Goal: Check status: Check status

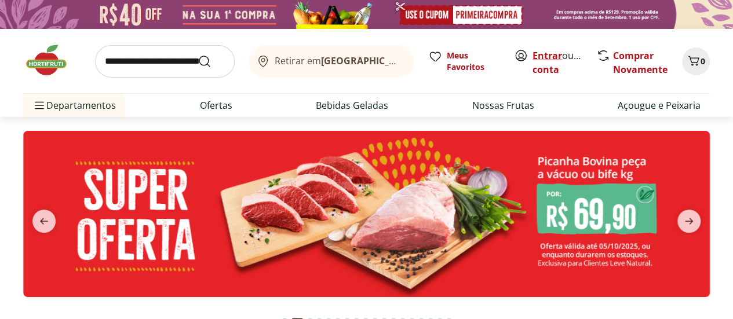
click at [548, 60] on link "Entrar" at bounding box center [548, 55] width 30 height 13
click at [46, 219] on icon "previous" at bounding box center [44, 221] width 14 height 14
click at [551, 67] on link "[DEMOGRAPHIC_DATA]" at bounding box center [585, 69] width 104 height 13
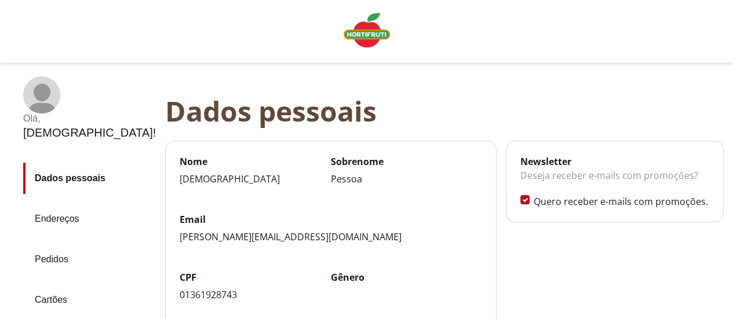
click at [57, 244] on link "Pedidos" at bounding box center [89, 259] width 133 height 31
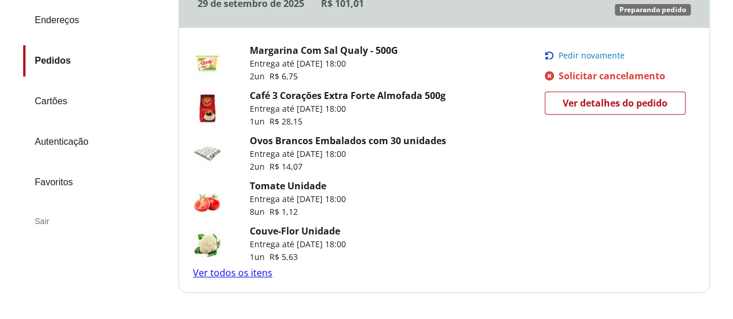
scroll to position [174, 0]
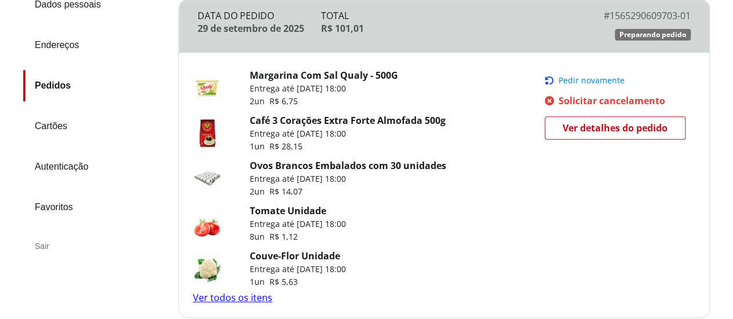
click at [606, 123] on span "Ver detalhes do pedido" at bounding box center [615, 127] width 105 height 17
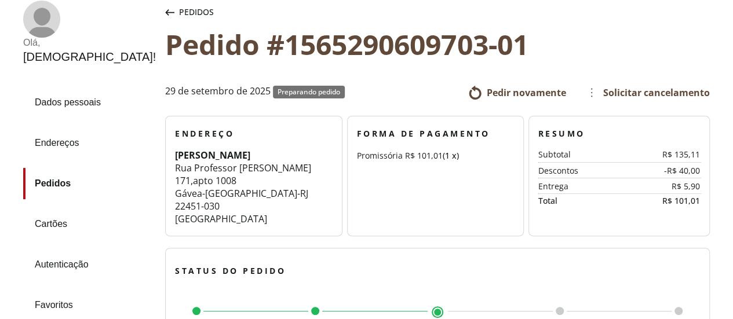
scroll to position [58, 0]
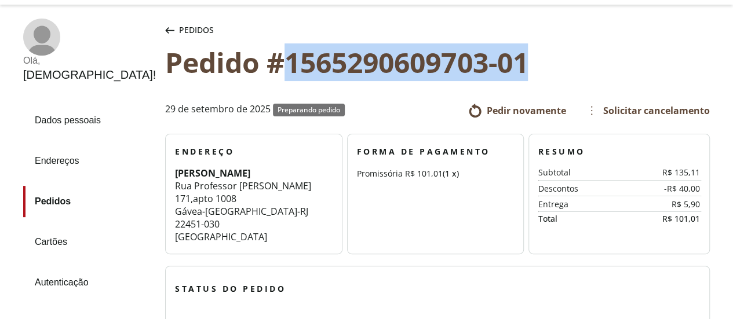
drag, startPoint x: 234, startPoint y: 58, endPoint x: 478, endPoint y: 58, distance: 243.4
click at [478, 58] on div "Pedido #1565290609703-01" at bounding box center [437, 62] width 545 height 32
copy div "1565290609703-01"
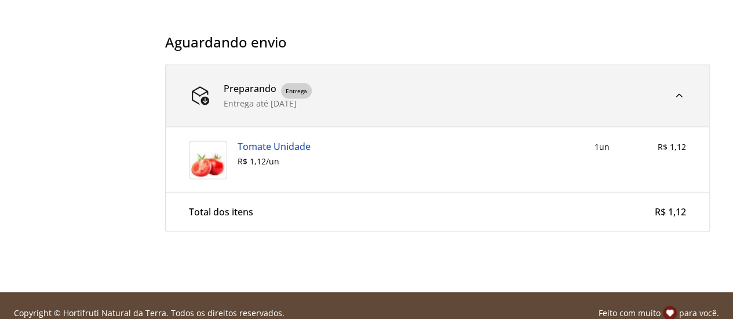
scroll to position [1076, 0]
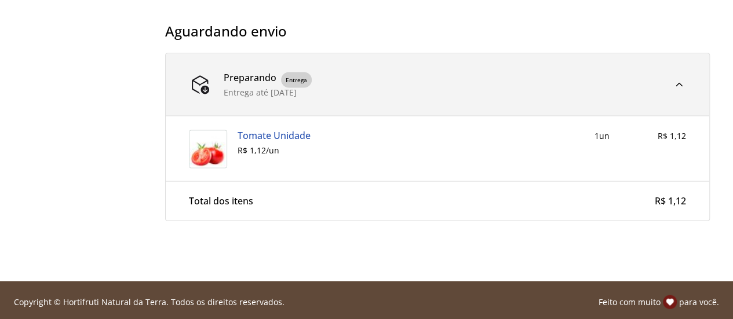
click at [678, 79] on div at bounding box center [679, 85] width 14 height 14
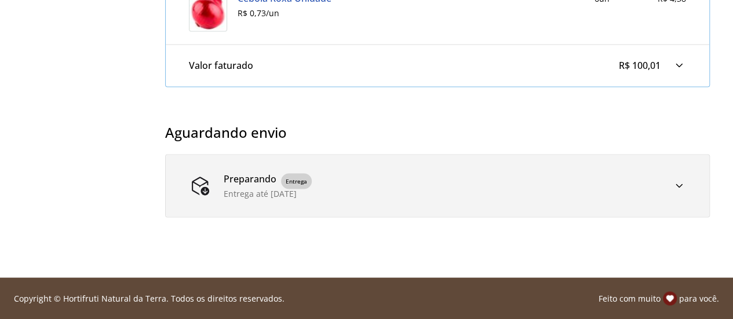
scroll to position [973, 0]
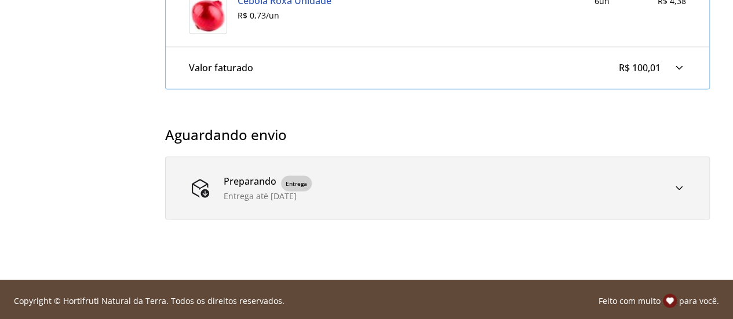
click at [677, 185] on div at bounding box center [679, 188] width 14 height 14
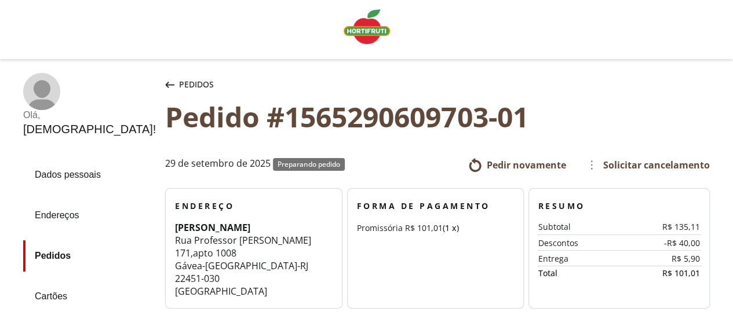
scroll to position [0, 0]
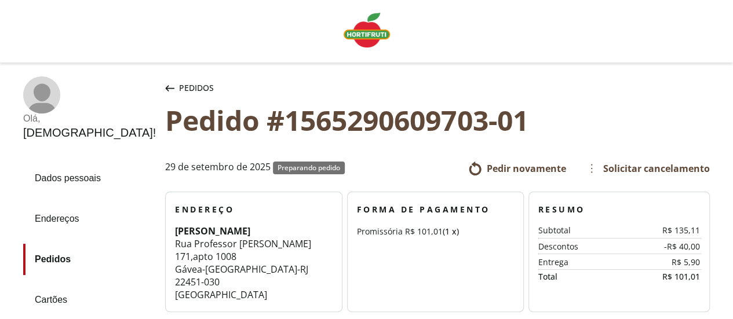
click at [72, 179] on link "Dados pessoais" at bounding box center [89, 178] width 133 height 31
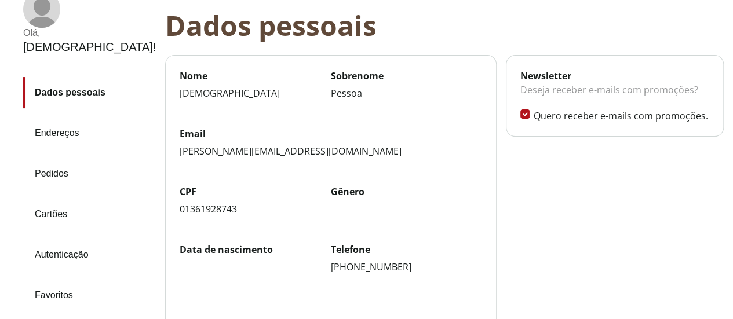
scroll to position [116, 0]
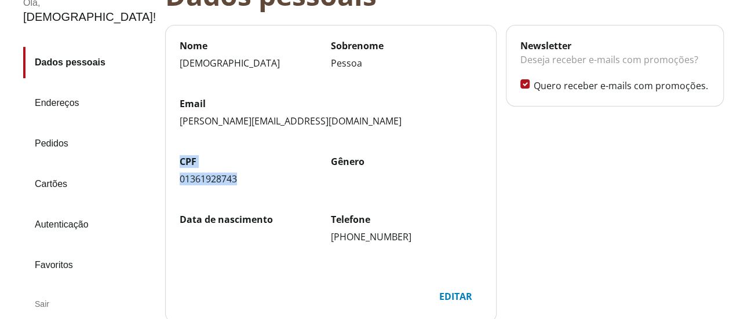
drag, startPoint x: 224, startPoint y: 182, endPoint x: 163, endPoint y: 162, distance: 63.4
click at [180, 162] on div "CPF 01361928743" at bounding box center [255, 170] width 151 height 30
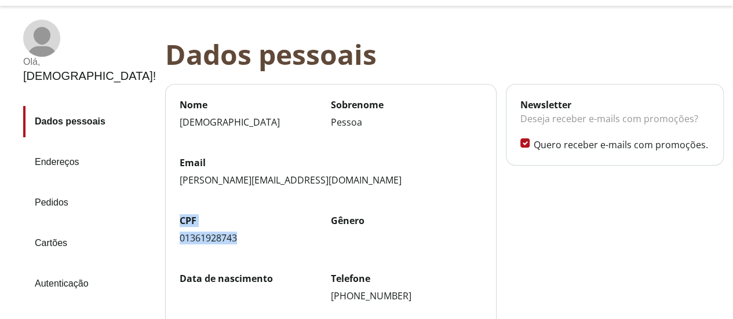
scroll to position [0, 0]
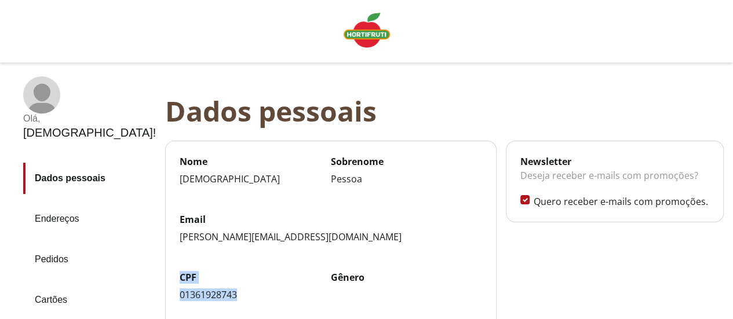
click at [56, 244] on link "Pedidos" at bounding box center [89, 259] width 133 height 31
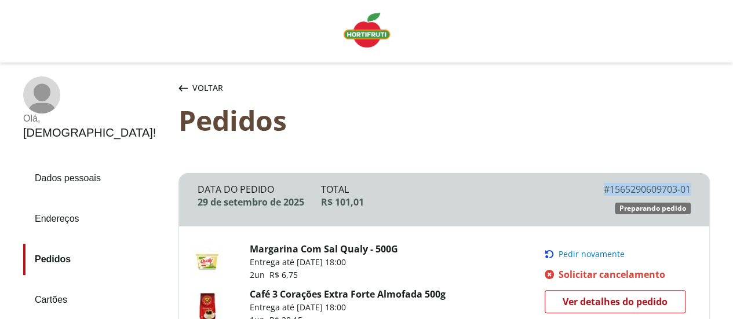
drag, startPoint x: 602, startPoint y: 190, endPoint x: 692, endPoint y: 192, distance: 90.4
click at [692, 192] on div "Data do Pedido 29 de setembro de 2025 Total R$ 101,01 # 1565290609703-01 # SLR-…" at bounding box center [444, 200] width 530 height 53
copy div "# 1565290609703-01"
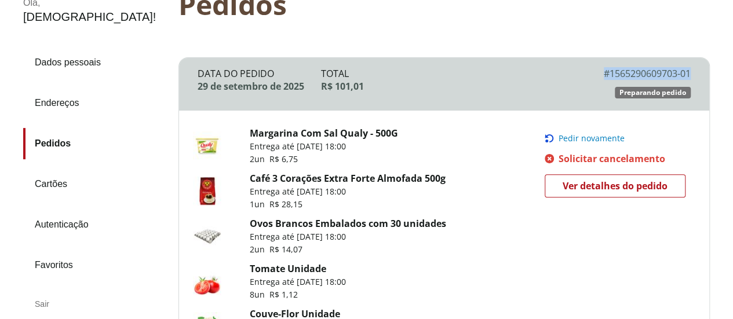
scroll to position [174, 0]
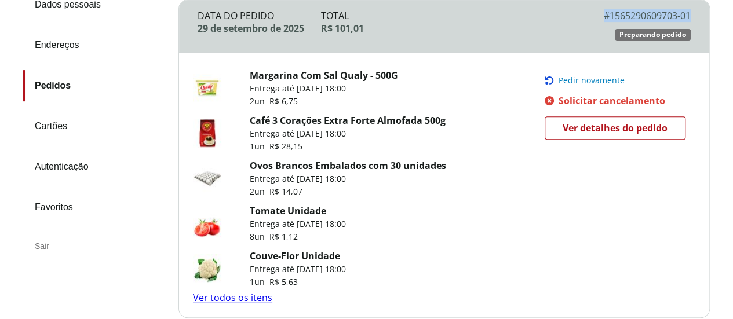
click at [246, 301] on link "Ver todos os itens" at bounding box center [232, 298] width 79 height 13
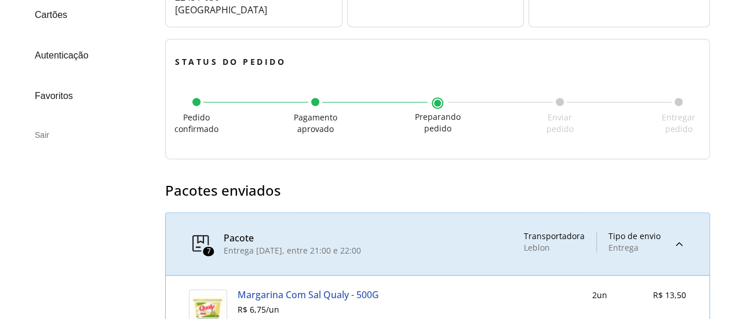
scroll to position [174, 0]
